Goal: Task Accomplishment & Management: Complete application form

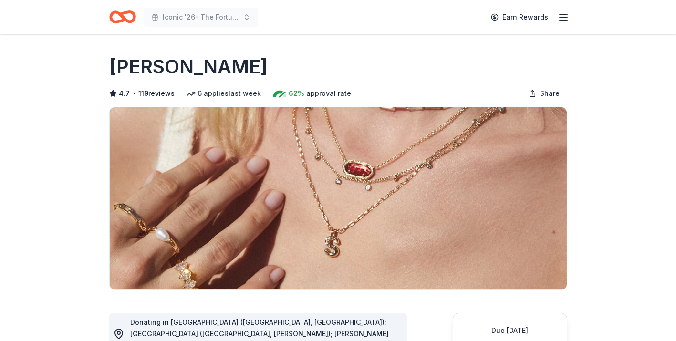
scroll to position [291, 0]
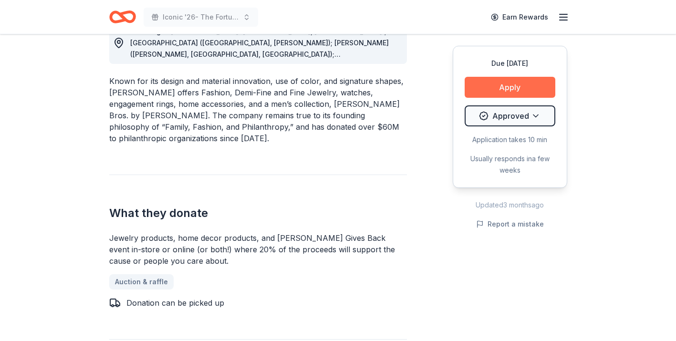
click at [503, 94] on button "Apply" at bounding box center [509, 87] width 91 height 21
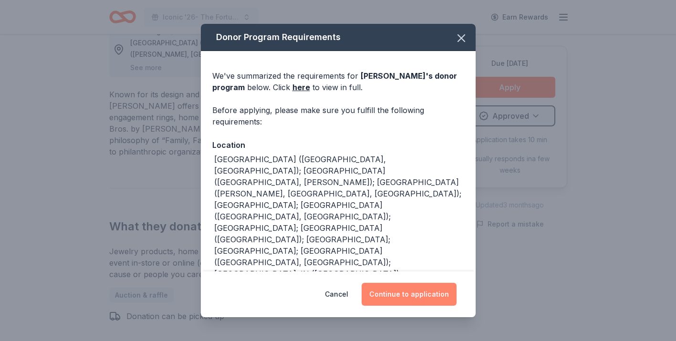
click at [393, 294] on button "Continue to application" at bounding box center [408, 294] width 95 height 23
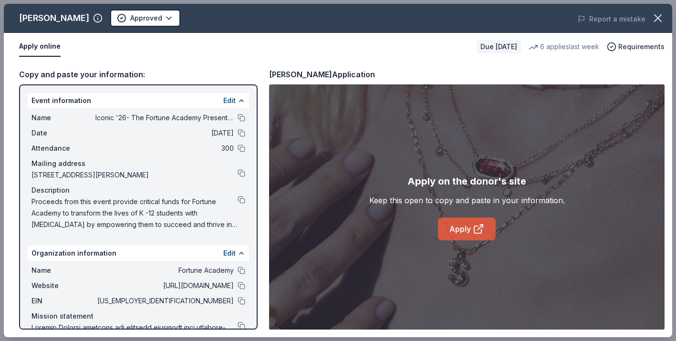
click at [457, 228] on link "Apply" at bounding box center [467, 228] width 58 height 23
click at [660, 21] on icon "button" at bounding box center [657, 18] width 7 height 7
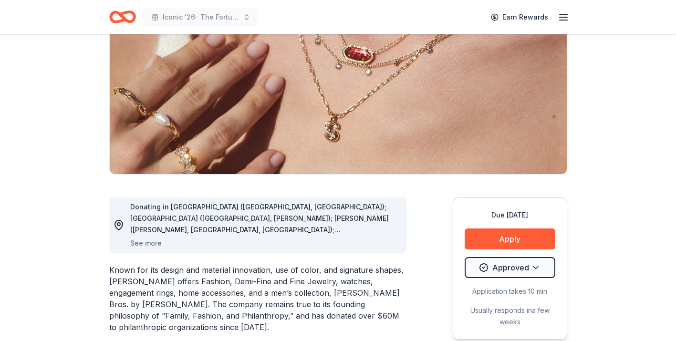
scroll to position [0, 0]
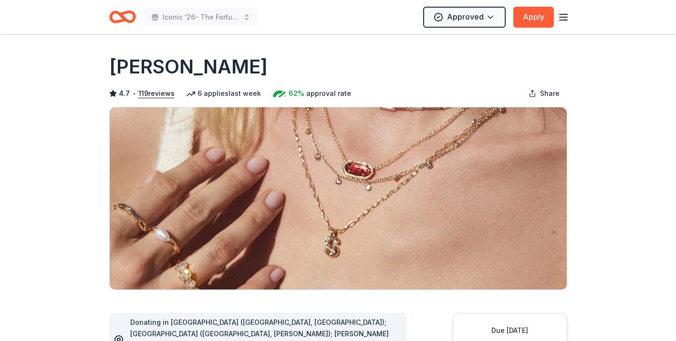
click at [120, 19] on icon "Home" at bounding box center [122, 17] width 27 height 22
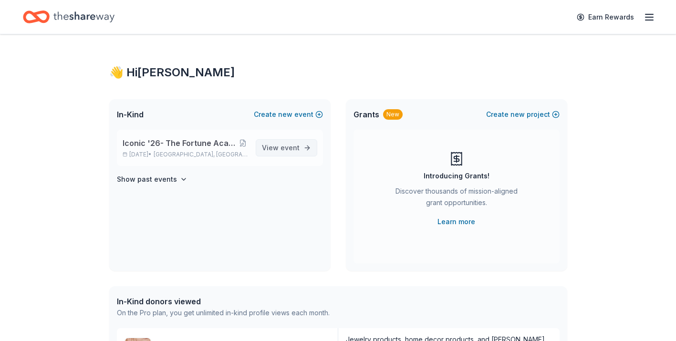
click at [278, 153] on span "View event" at bounding box center [281, 147] width 38 height 11
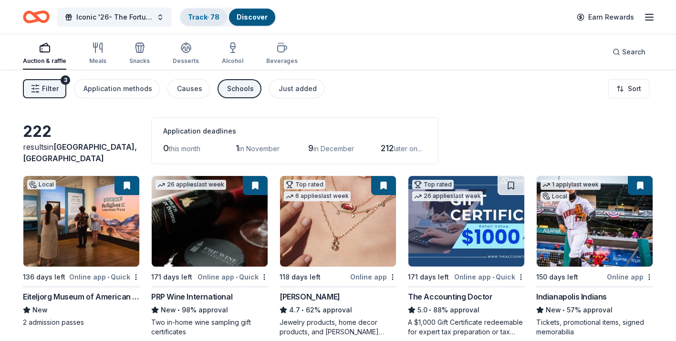
click at [205, 20] on link "Track · 78" at bounding box center [203, 17] width 31 height 8
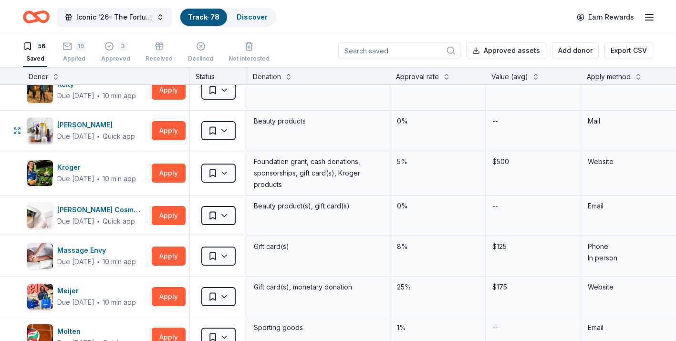
scroll to position [1339, 0]
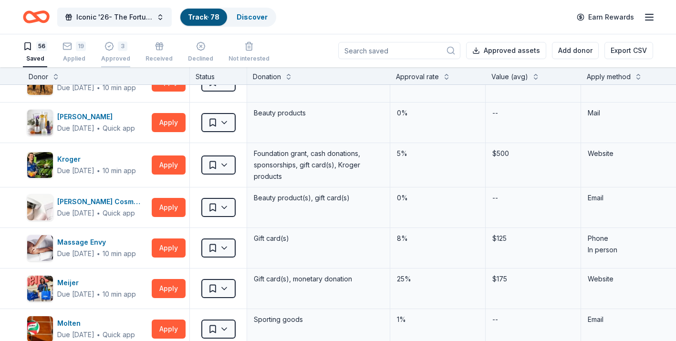
click at [115, 52] on div "3 Approved" at bounding box center [115, 51] width 29 height 21
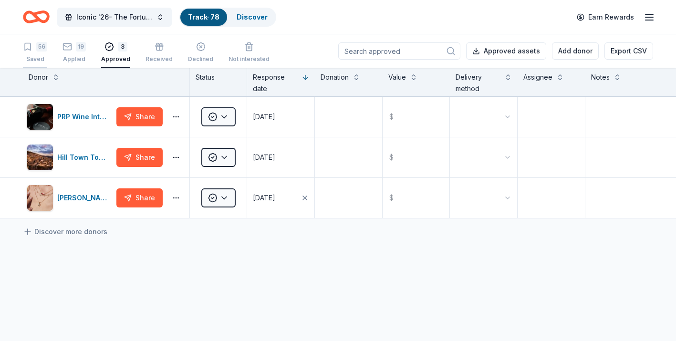
click at [39, 58] on div "Saved" at bounding box center [35, 59] width 24 height 8
